Goal: Answer question/provide support

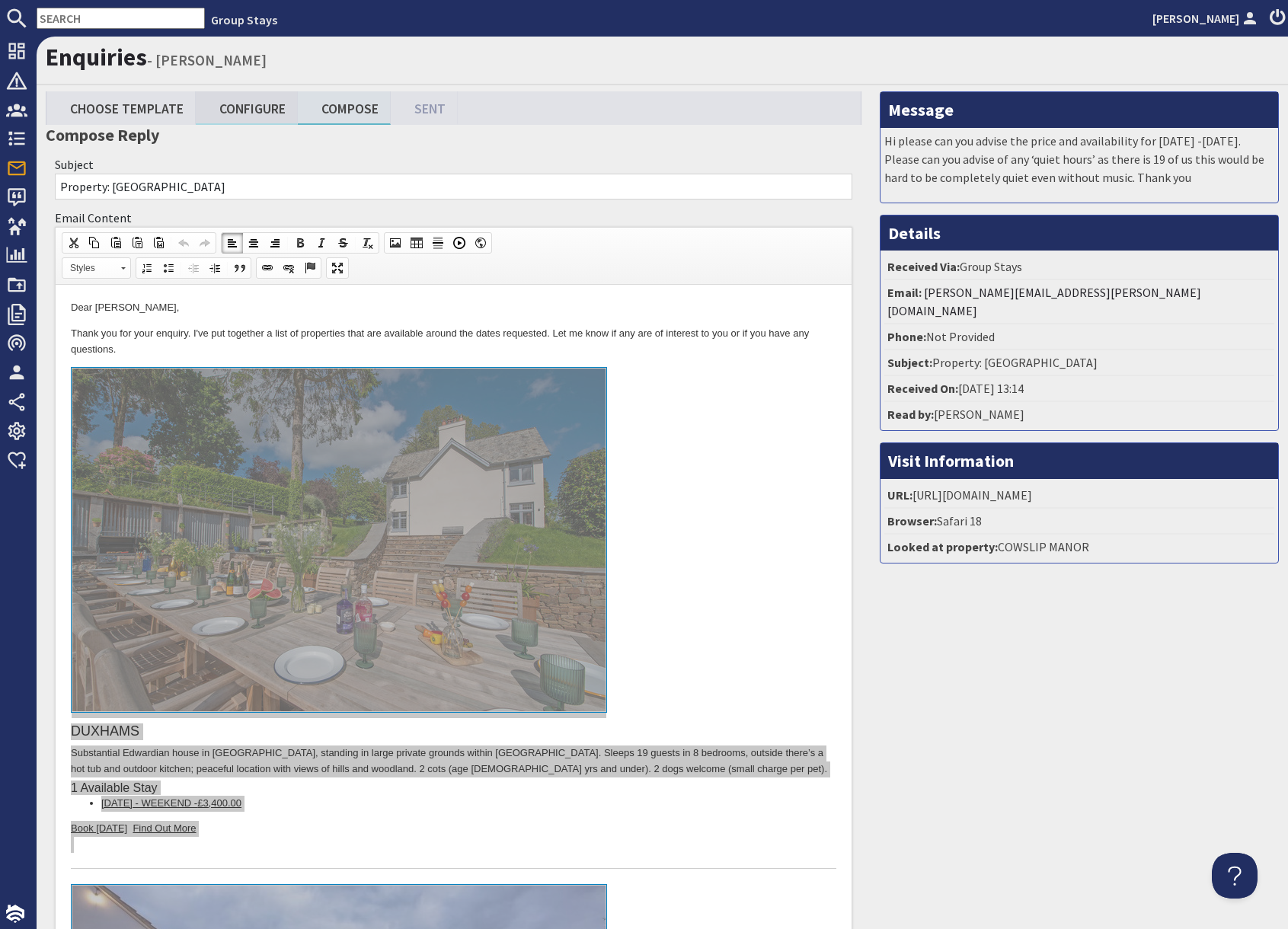
drag, startPoint x: 256, startPoint y: 110, endPoint x: 300, endPoint y: 132, distance: 49.2
click at [256, 110] on link "Configure" at bounding box center [247, 107] width 102 height 32
type textarea "<p>Dear [PERSON_NAME],</p> <p>Thank you for your enquiry. I&#39;ve put together…"
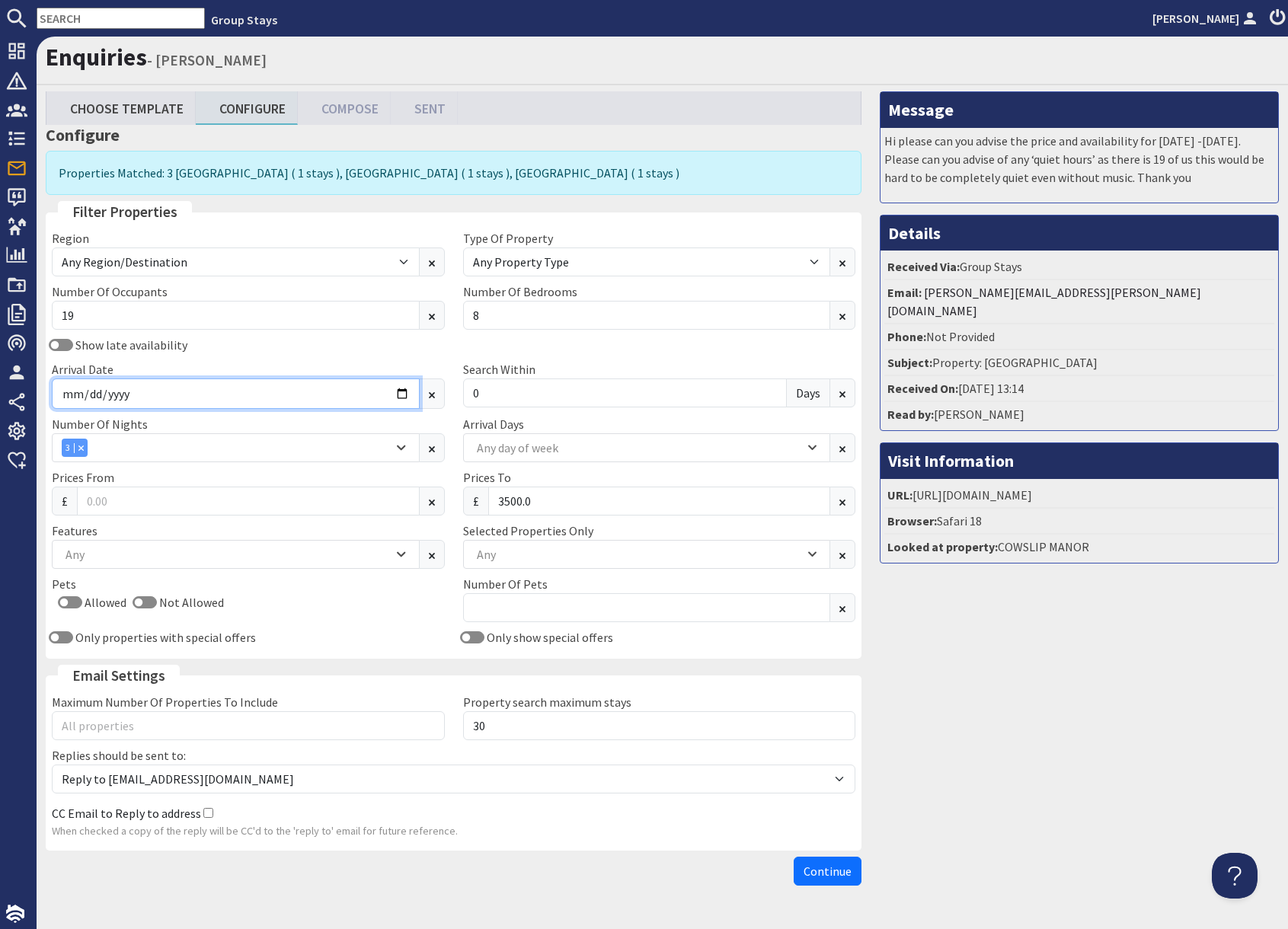
click at [402, 392] on input "[DATE]" at bounding box center [236, 393] width 368 height 30
click at [404, 393] on input "[DATE]" at bounding box center [236, 393] width 368 height 30
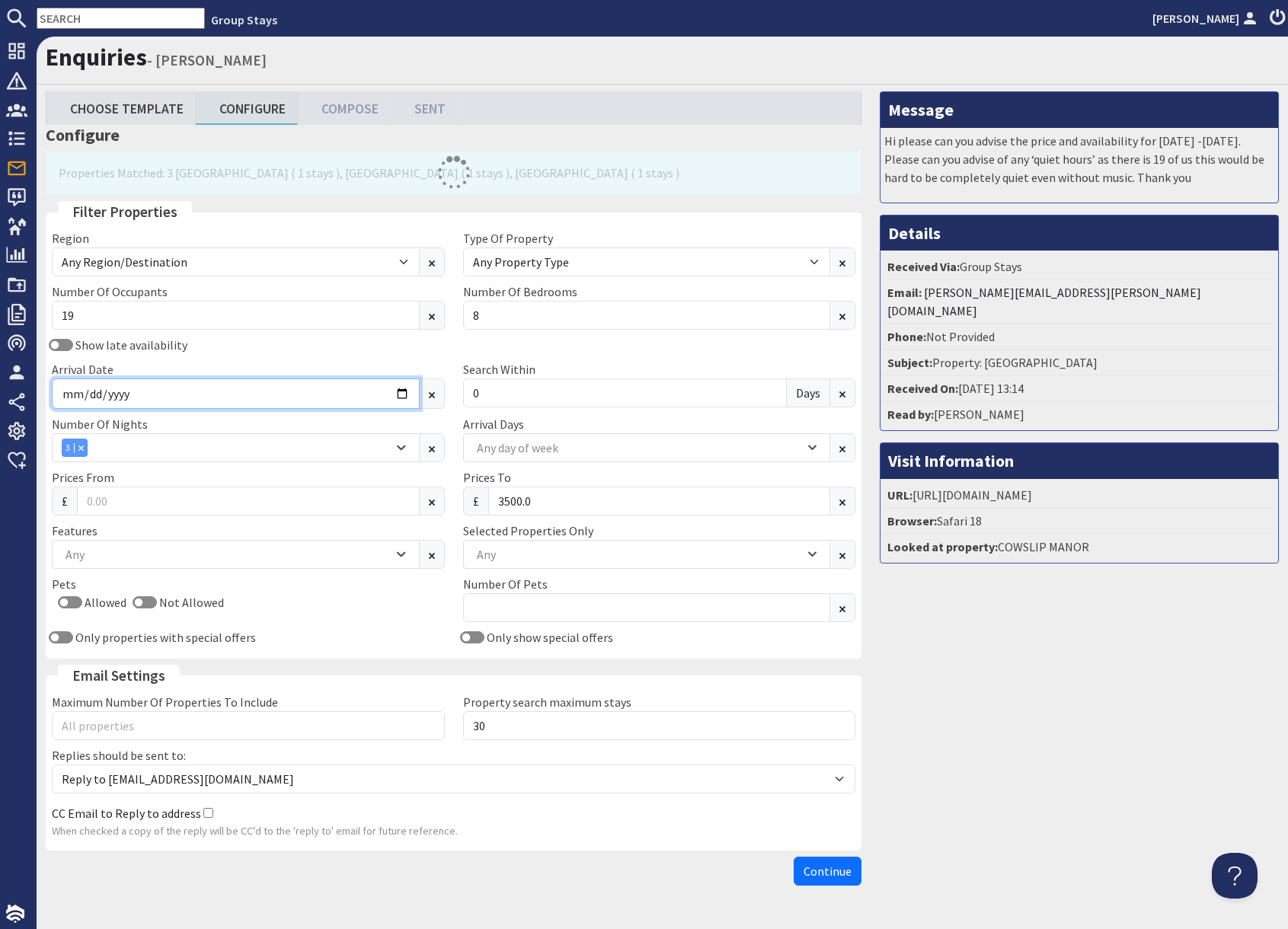
type input "[DATE]"
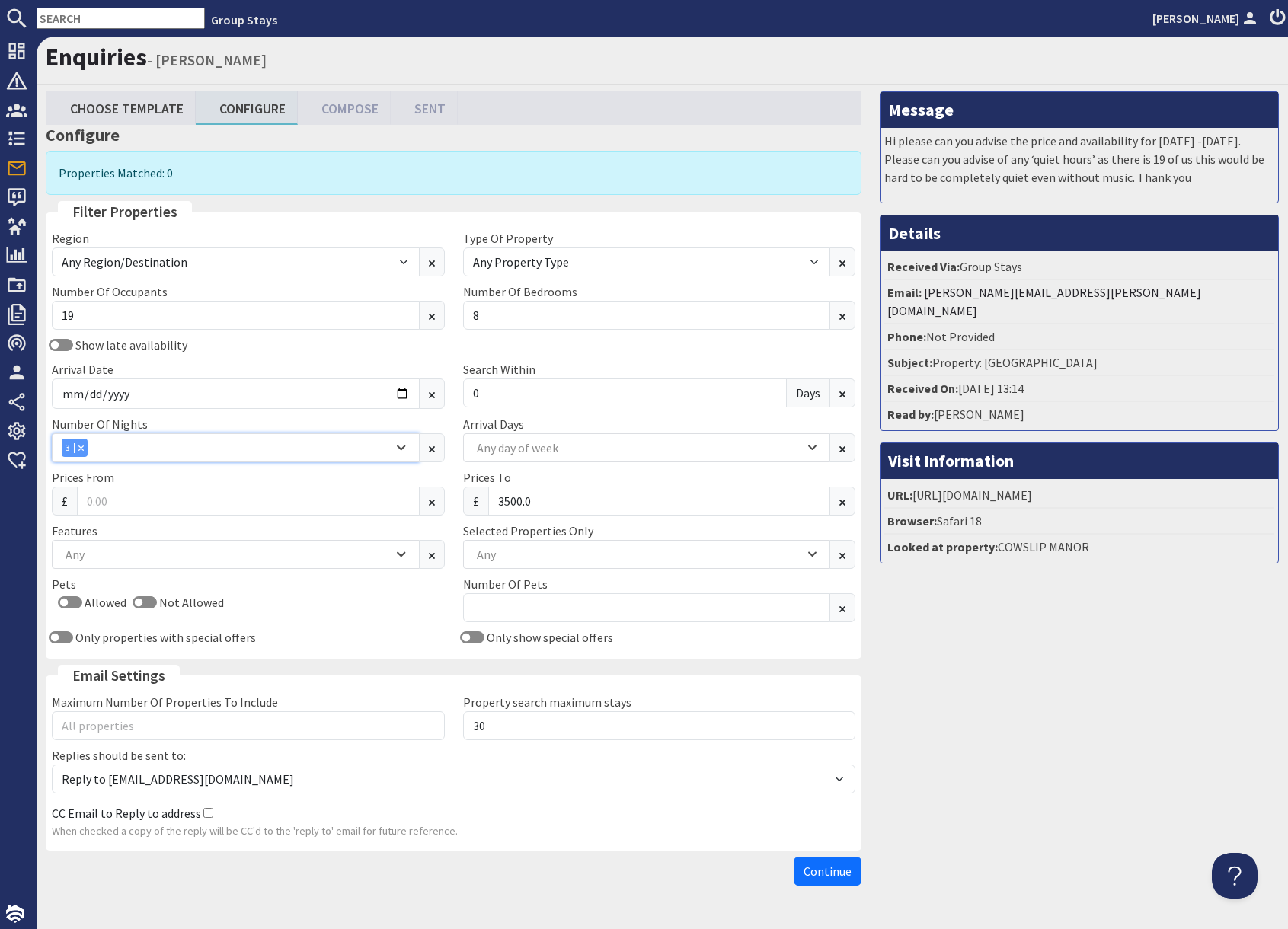
drag, startPoint x: 95, startPoint y: 447, endPoint x: 129, endPoint y: 449, distance: 34.1
click at [97, 447] on div "3" at bounding box center [227, 448] width 331 height 19
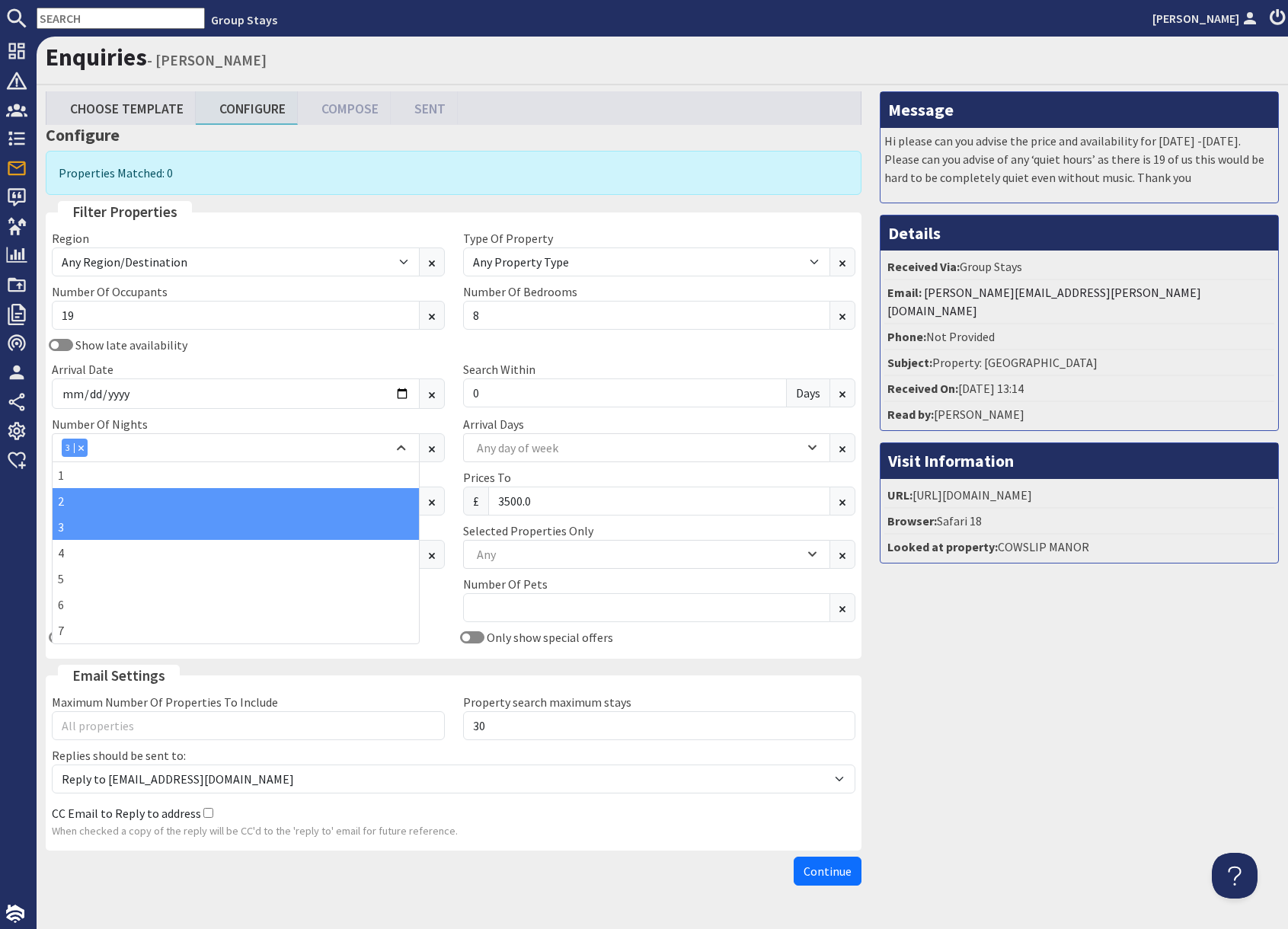
click at [84, 507] on div "2" at bounding box center [236, 501] width 366 height 26
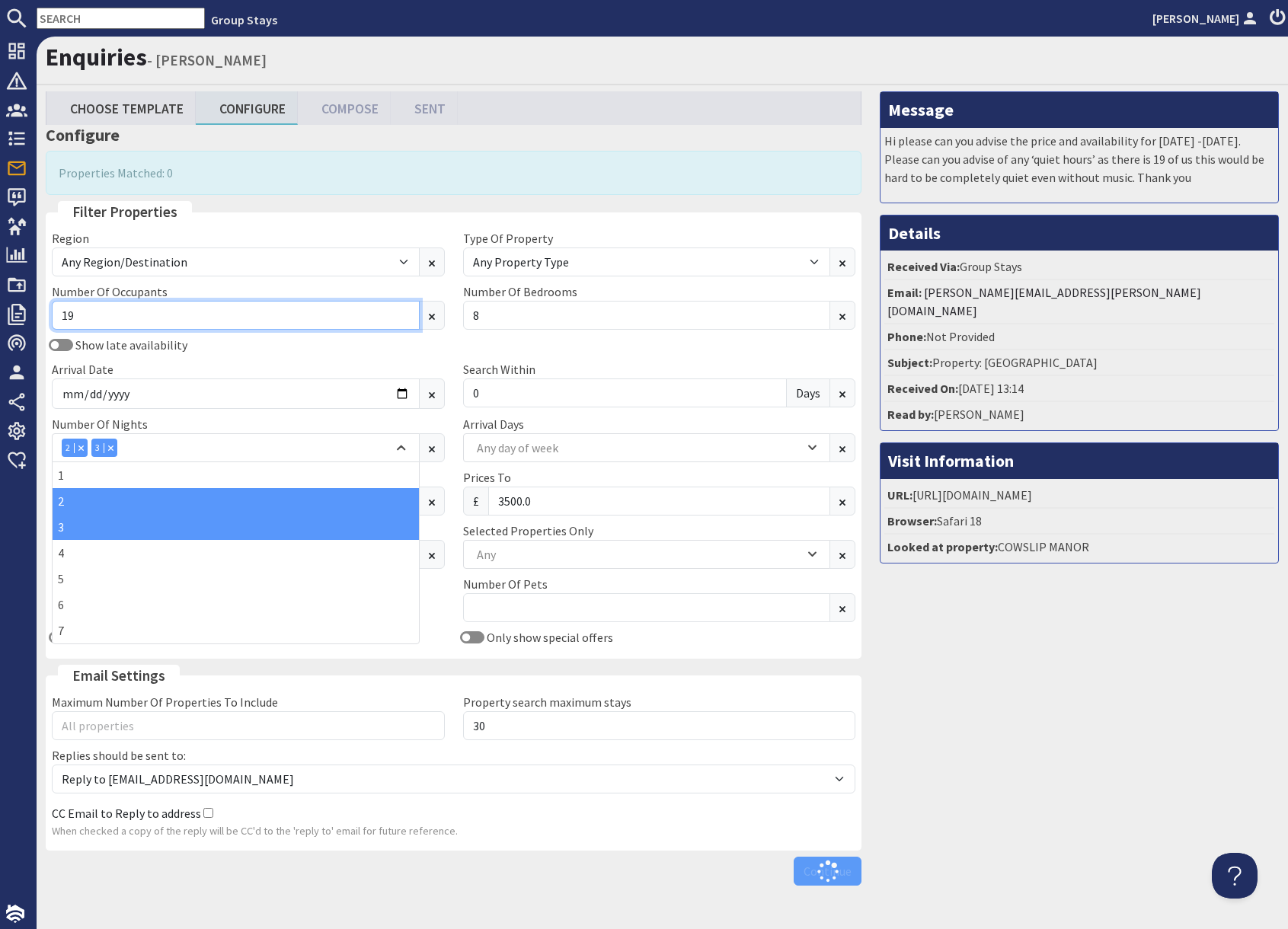
click at [226, 315] on input "19" at bounding box center [236, 314] width 368 height 28
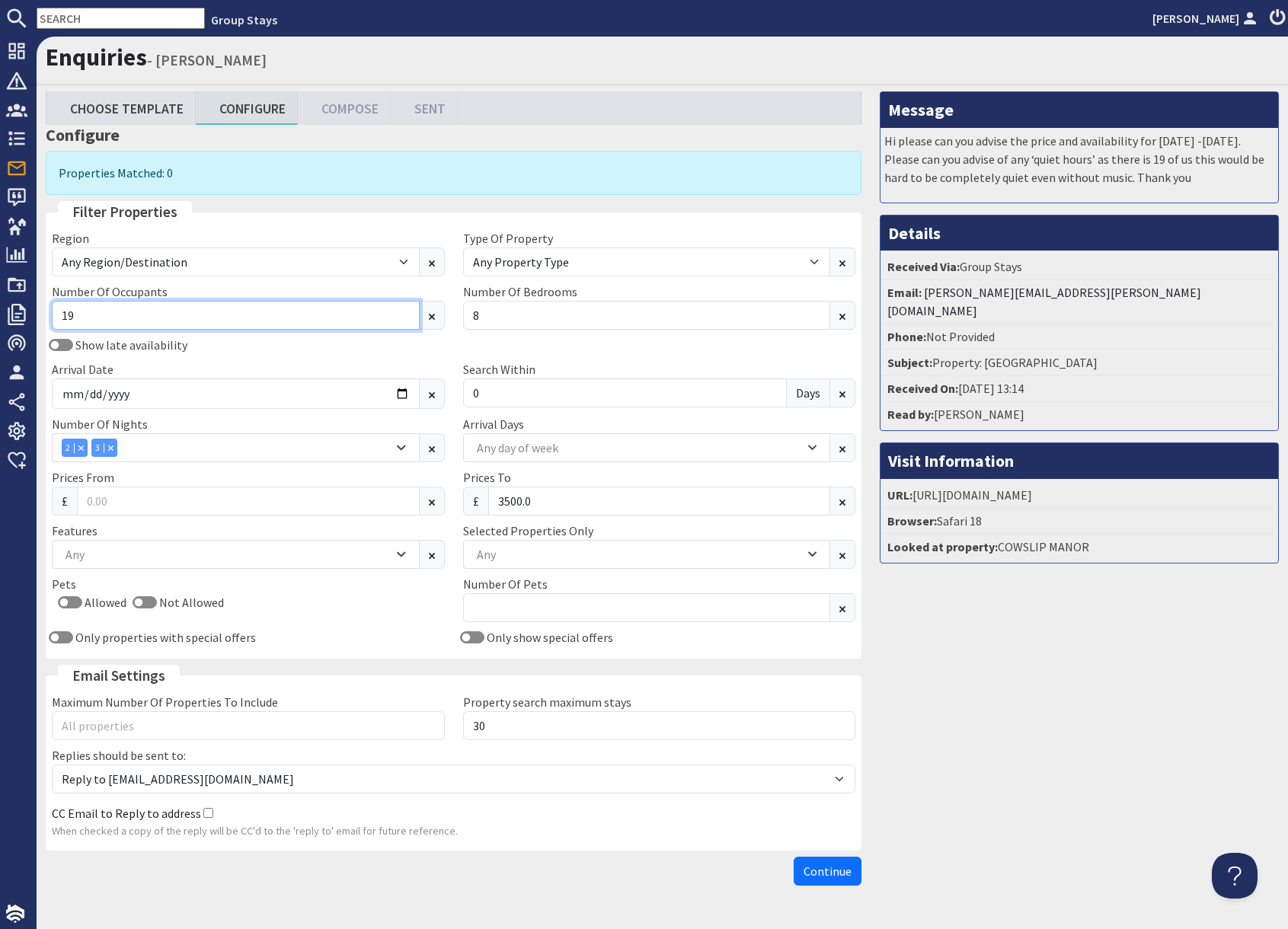
click at [226, 315] on input "19" at bounding box center [236, 314] width 368 height 28
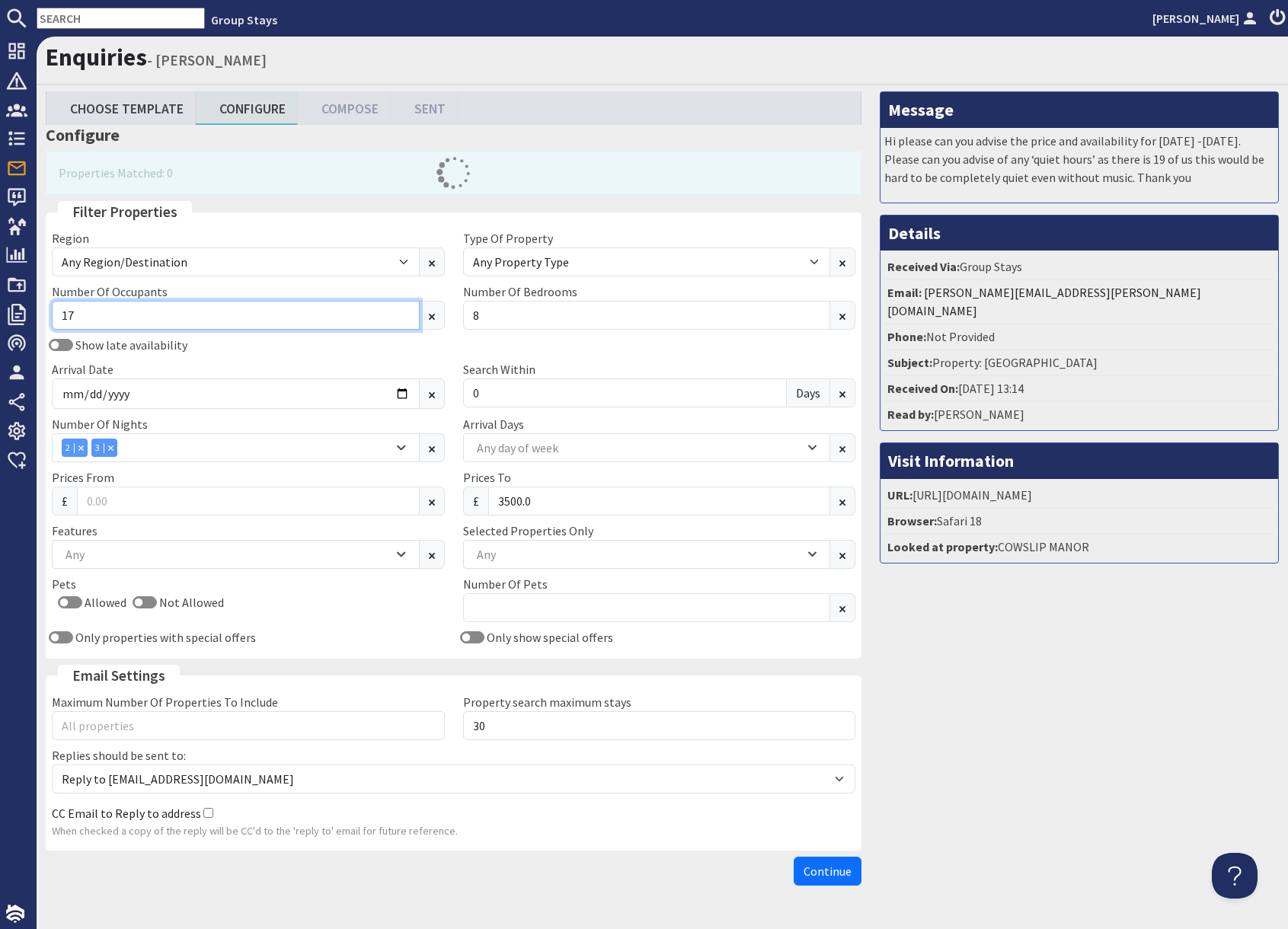
type input "17"
drag, startPoint x: 1026, startPoint y: 741, endPoint x: 888, endPoint y: 651, distance: 164.8
click at [1012, 737] on div "Message Hi please can you advise the price and availability for [DATE] -[DATE].…" at bounding box center [1079, 492] width 418 height 801
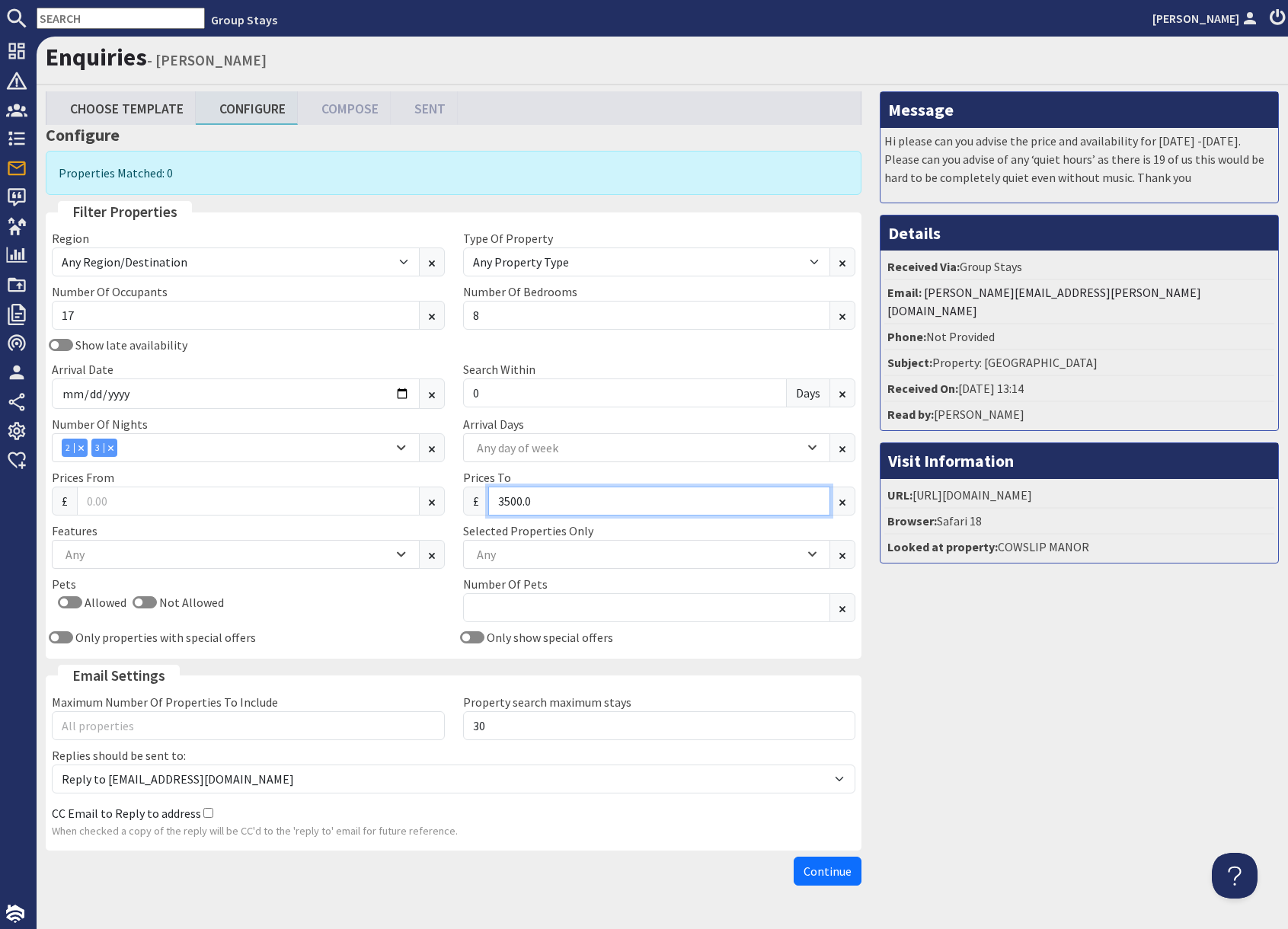
click at [558, 500] on input "3500.0" at bounding box center [659, 501] width 343 height 28
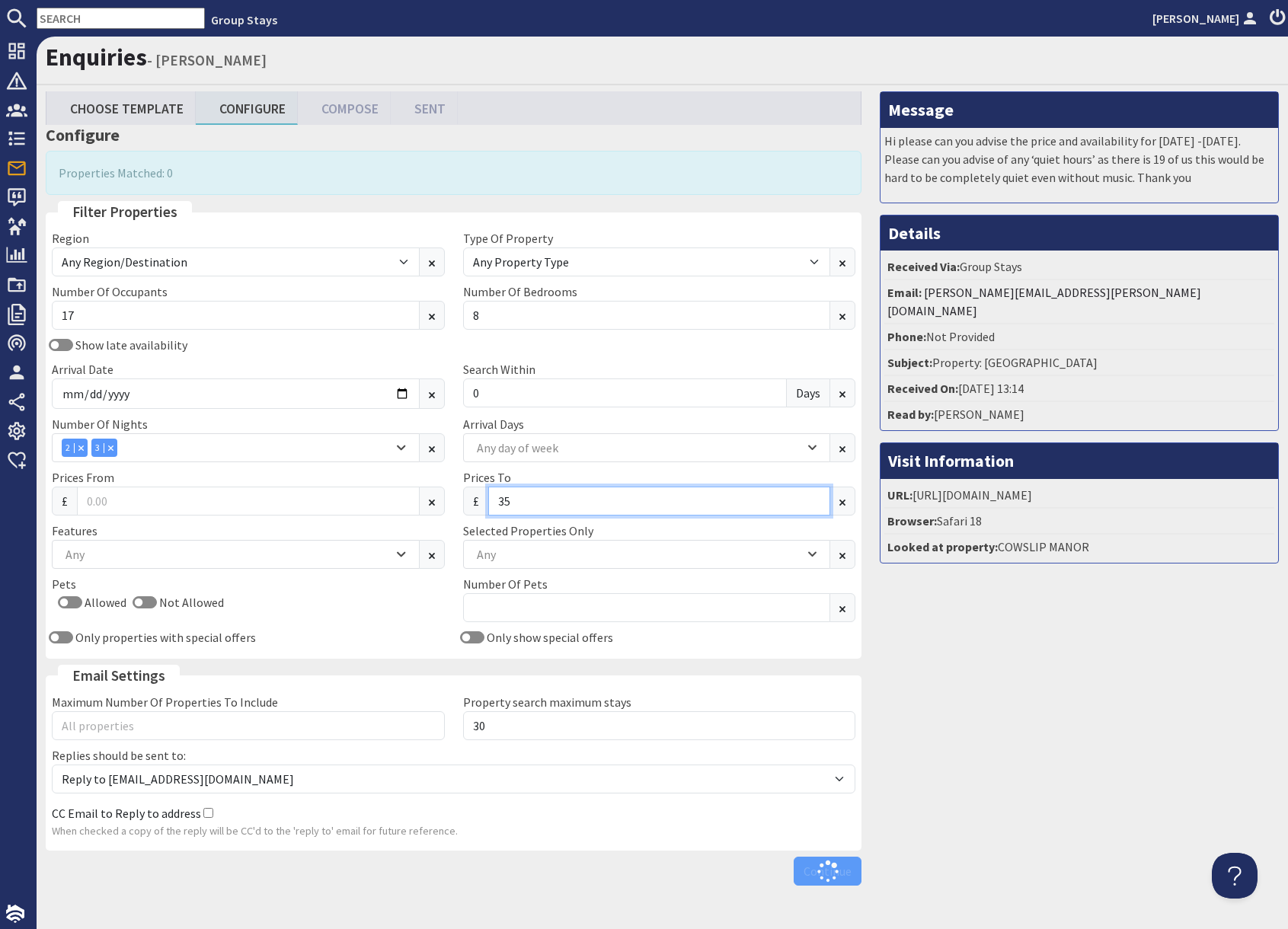
type input "3"
type input "2"
type input "3"
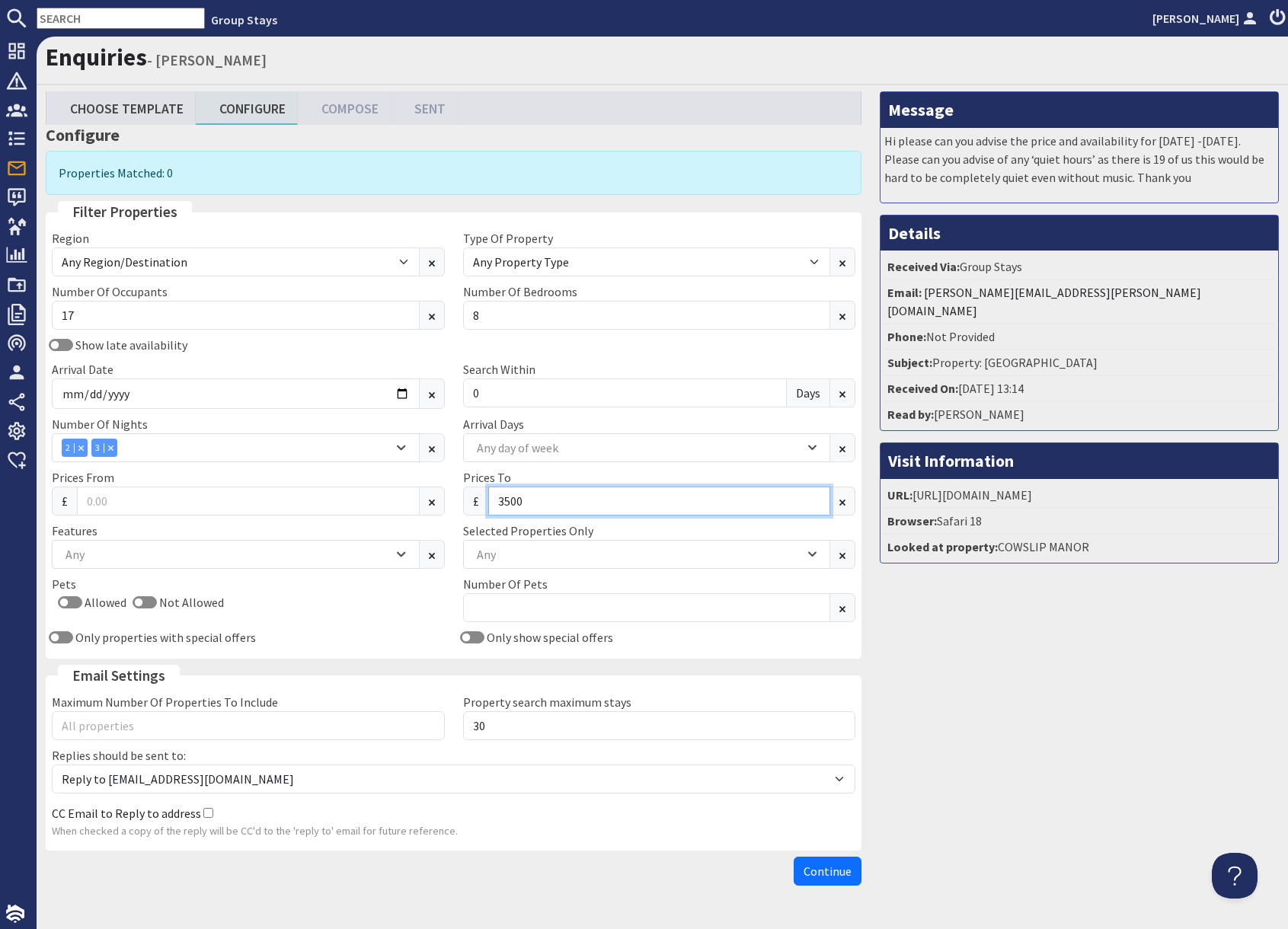
type input "3500"
click at [117, 17] on input "text" at bounding box center [120, 19] width 168 height 22
paste input "[EMAIL_ADDRESS][DOMAIN_NAME]"
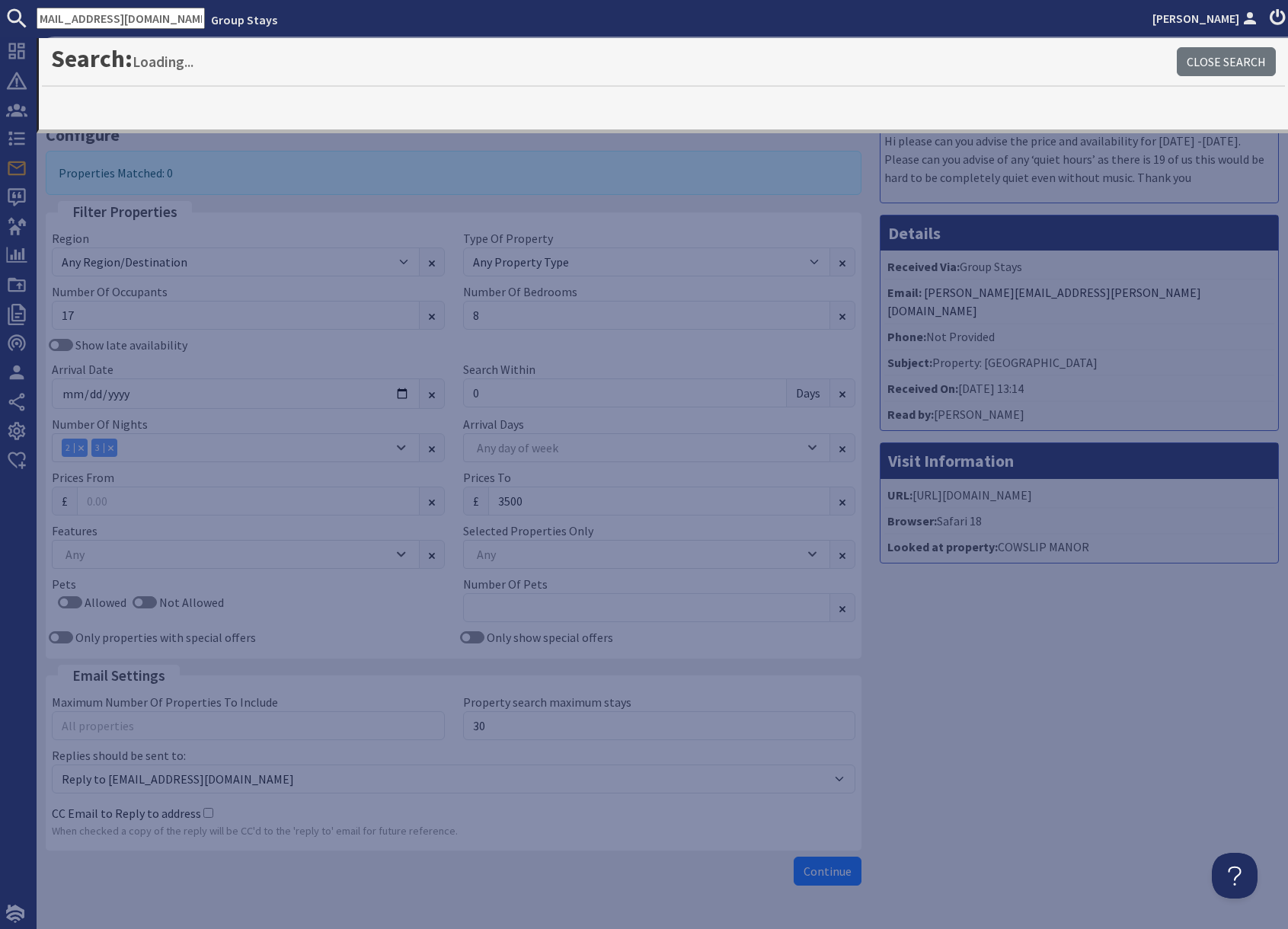
type input "[EMAIL_ADDRESS][DOMAIN_NAME]"
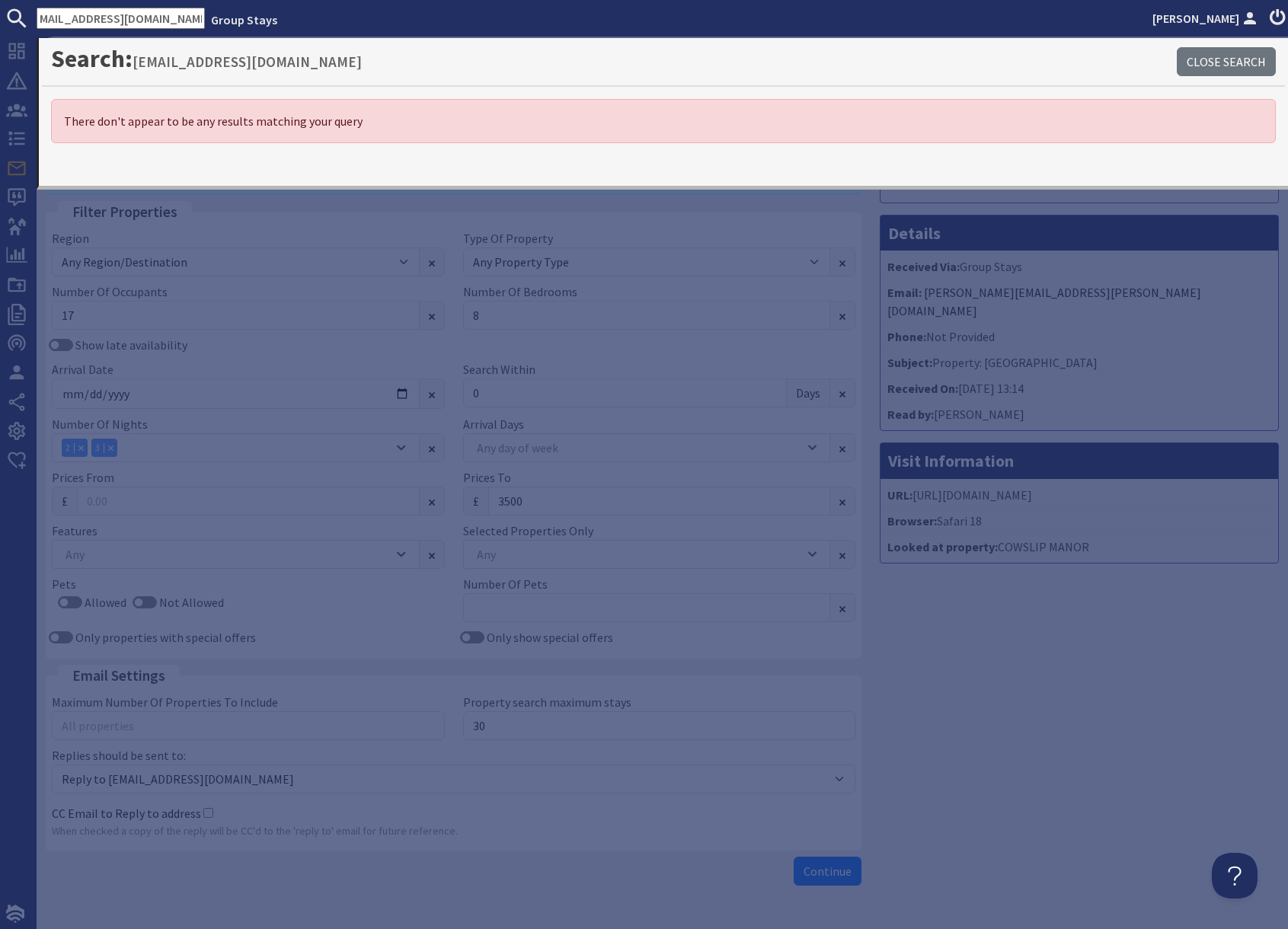
scroll to position [0, 0]
click at [1069, 717] on div "Message Hi please can you advise the price and availability for [DATE] -[DATE].…" at bounding box center [1079, 492] width 418 height 801
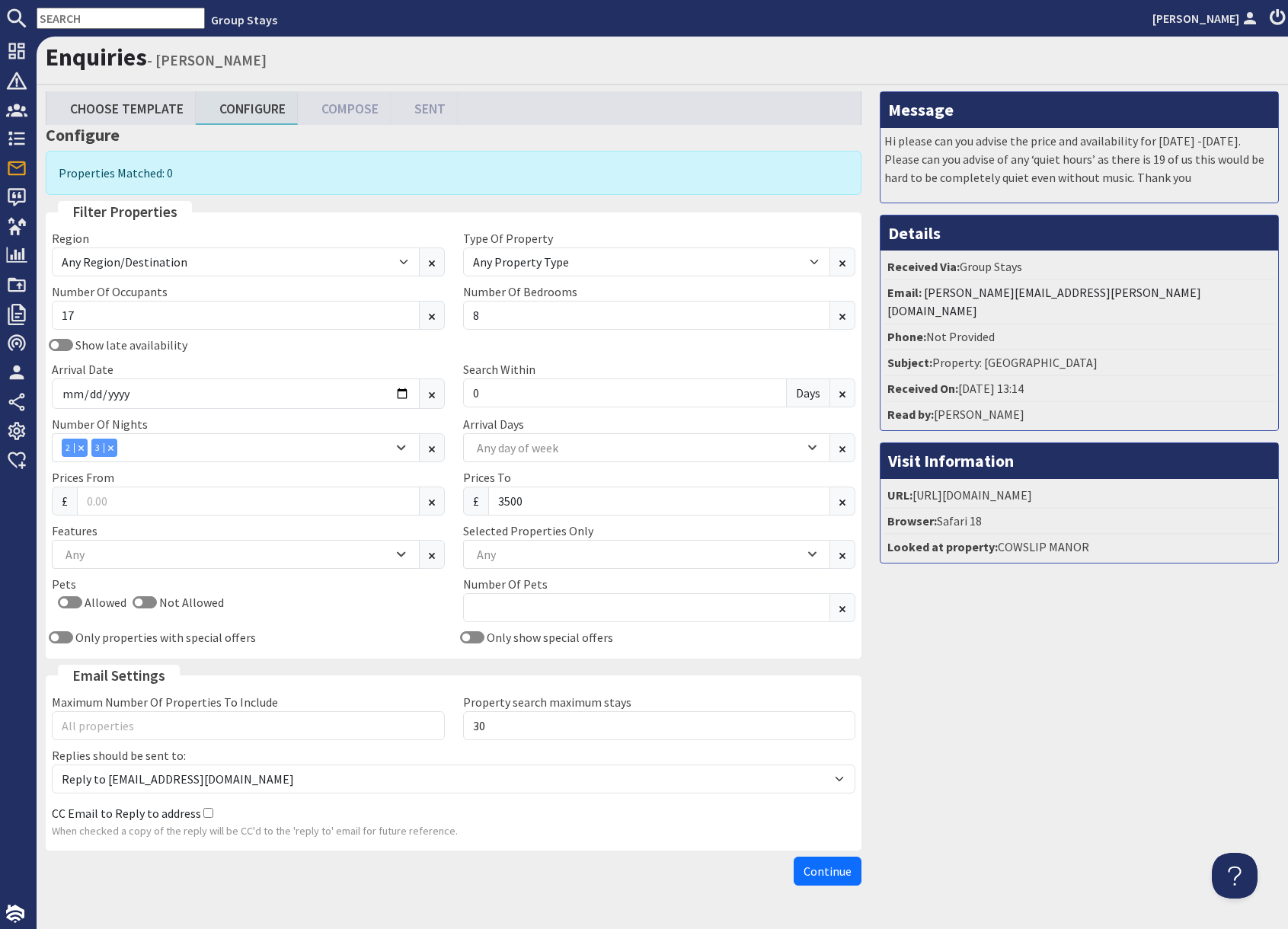
click at [123, 17] on input "text" at bounding box center [120, 19] width 168 height 22
paste input "[EMAIL_ADDRESS][DOMAIN_NAME]"
type input "[EMAIL_ADDRESS][DOMAIN_NAME]"
